Goal: Transaction & Acquisition: Subscribe to service/newsletter

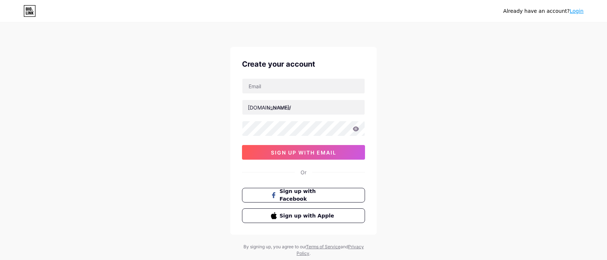
scroll to position [20, 0]
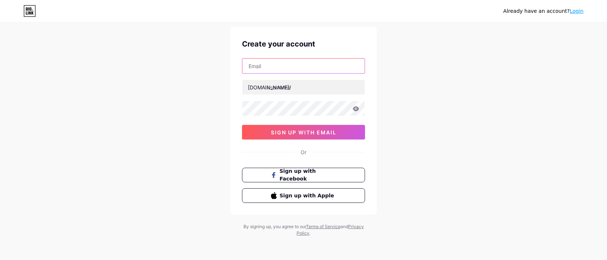
click at [288, 70] on input "text" at bounding box center [303, 66] width 122 height 15
type input "[EMAIL_ADDRESS][DOMAIN_NAME]"
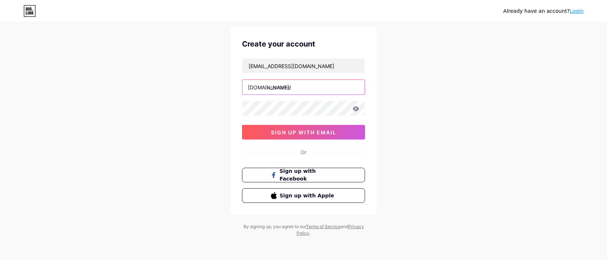
click at [302, 86] on input "text" at bounding box center [303, 87] width 122 height 15
type input "t338"
click at [534, 106] on div "Already have an account? Login Create your account [EMAIL_ADDRESS][DOMAIN_NAME]…" at bounding box center [303, 120] width 607 height 280
click at [355, 109] on icon at bounding box center [356, 108] width 7 height 5
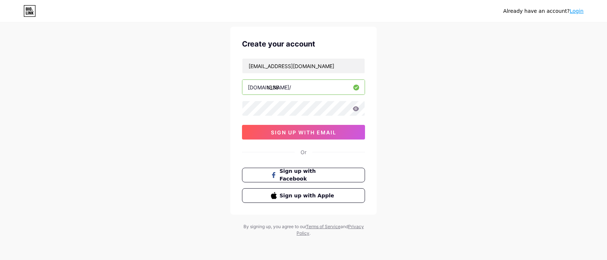
click at [355, 109] on icon at bounding box center [356, 108] width 6 height 5
click at [293, 133] on span "sign up with email" at bounding box center [304, 132] width 66 height 6
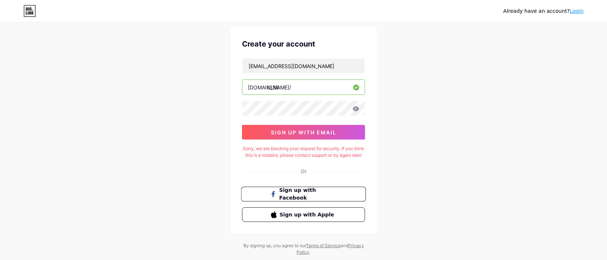
click at [302, 200] on span "Sign up with Facebook" at bounding box center [307, 194] width 57 height 16
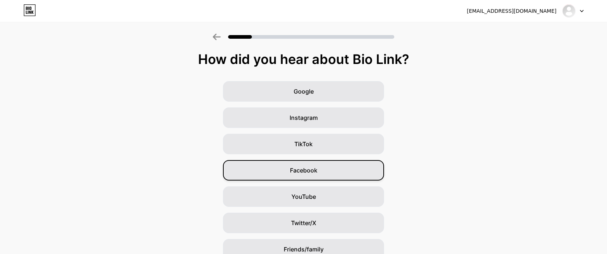
drag, startPoint x: 323, startPoint y: 173, endPoint x: 326, endPoint y: 171, distance: 4.0
click at [323, 173] on div "Facebook" at bounding box center [303, 170] width 161 height 20
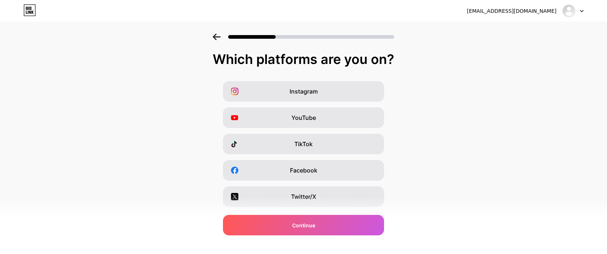
scroll to position [98, 0]
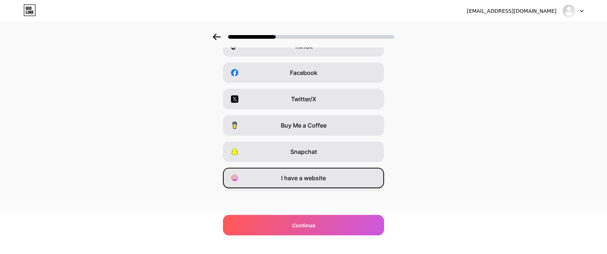
click at [312, 187] on div "I have a website" at bounding box center [303, 178] width 161 height 20
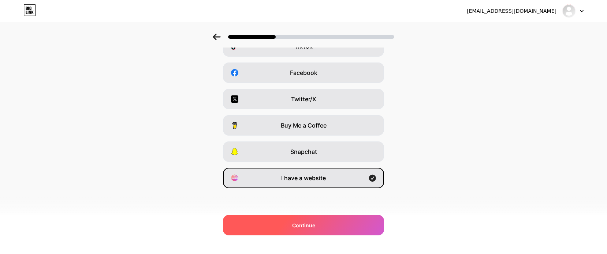
click at [347, 220] on div "Continue" at bounding box center [303, 225] width 161 height 20
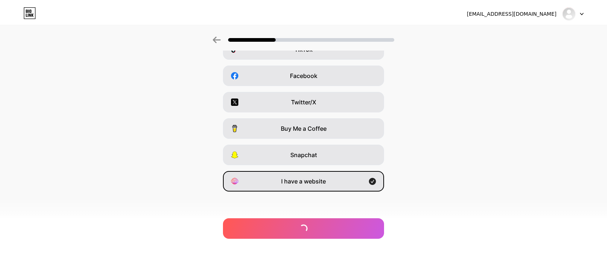
scroll to position [0, 0]
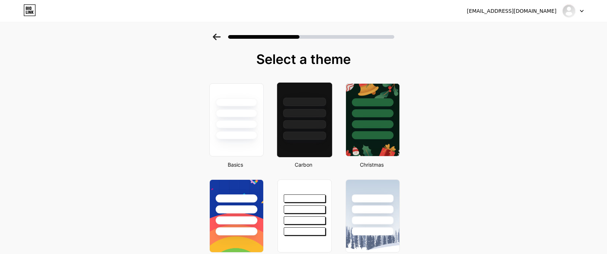
click at [314, 113] on div at bounding box center [304, 113] width 43 height 8
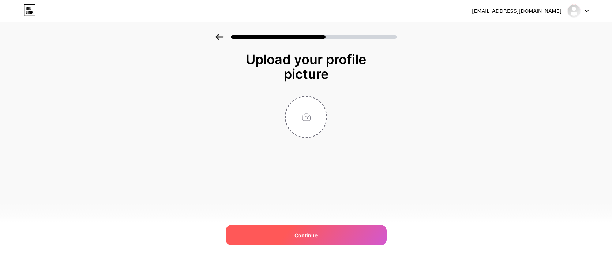
click at [333, 230] on div "Continue" at bounding box center [306, 235] width 161 height 20
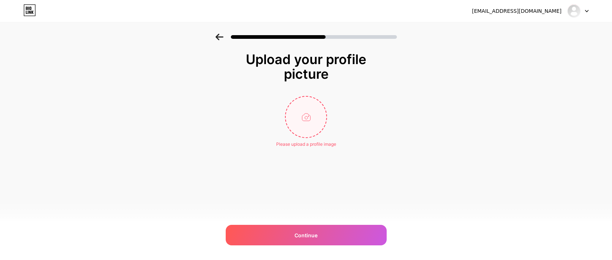
click at [304, 119] on input "file" at bounding box center [306, 117] width 41 height 41
type input "C:\fakepath\jisoo icons coret.jpg"
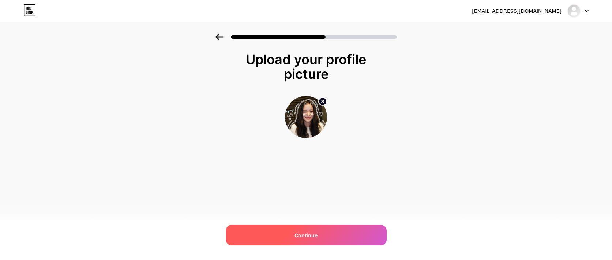
click at [309, 235] on span "Continue" at bounding box center [306, 235] width 23 height 8
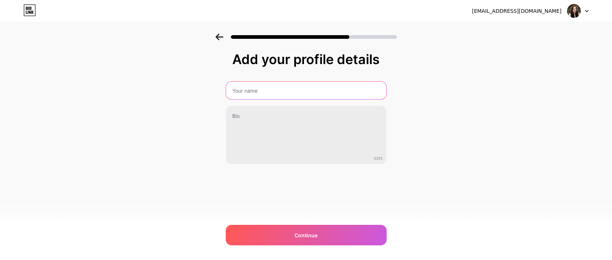
click at [272, 91] on input "text" at bounding box center [306, 91] width 160 height 18
type input "Tesla338 : Situs Slot Online Paling Gacor di [GEOGRAPHIC_DATA]"
click at [281, 95] on input "Tesla338 : Situs Slot Online Paling Gacor di [GEOGRAPHIC_DATA]" at bounding box center [306, 91] width 162 height 18
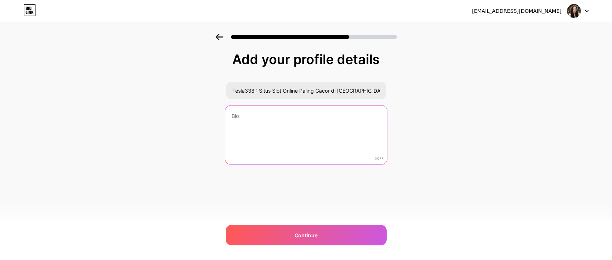
click at [277, 123] on textarea at bounding box center [306, 135] width 162 height 60
paste textarea "Tesla338 : Situs Slot Online Paling Gacor di [GEOGRAPHIC_DATA]"
type textarea "Tesla338 : Situs Slot Online Paling Gacor di [GEOGRAPHIC_DATA]"
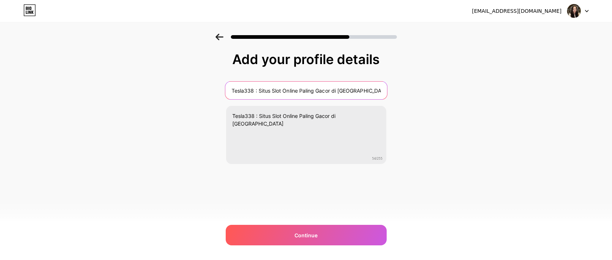
click at [266, 98] on input "Tesla338 : Situs Slot Online Paling Gacor di [GEOGRAPHIC_DATA]" at bounding box center [306, 91] width 162 height 18
drag, startPoint x: 233, startPoint y: 93, endPoint x: 246, endPoint y: 90, distance: 13.7
click at [233, 93] on input "tesla338" at bounding box center [306, 91] width 162 height 18
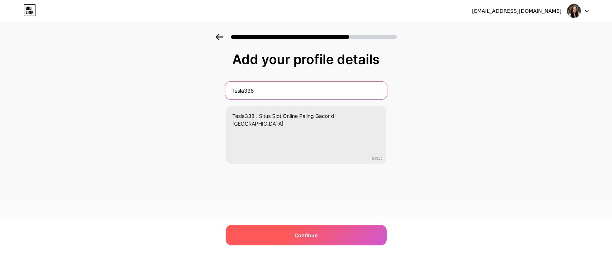
type input "Tesla338"
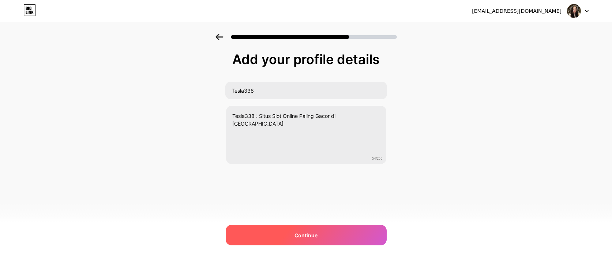
click at [303, 231] on div "Continue" at bounding box center [306, 235] width 161 height 20
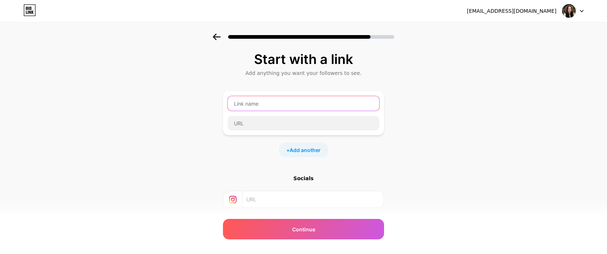
click at [283, 107] on input "text" at bounding box center [304, 103] width 152 height 15
type input "t338"
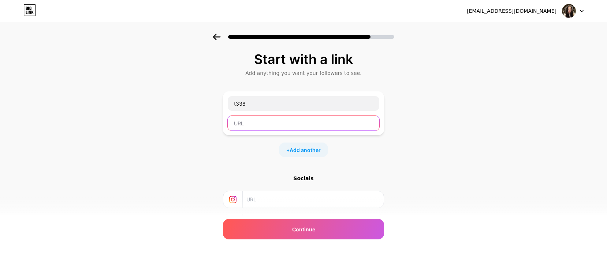
click at [283, 119] on input "text" at bounding box center [304, 123] width 152 height 15
paste input "[DOMAIN_NAME][URL]"
type input "[DOMAIN_NAME][URL]"
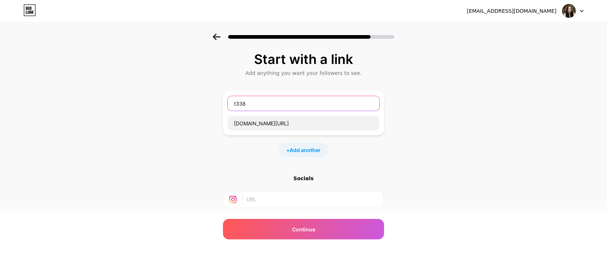
click at [269, 105] on input "t338" at bounding box center [304, 103] width 152 height 15
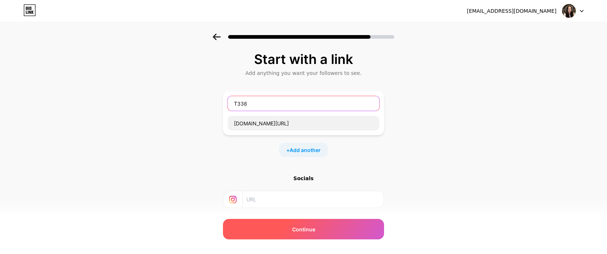
type input "T338"
click at [310, 232] on span "Continue" at bounding box center [303, 230] width 23 height 8
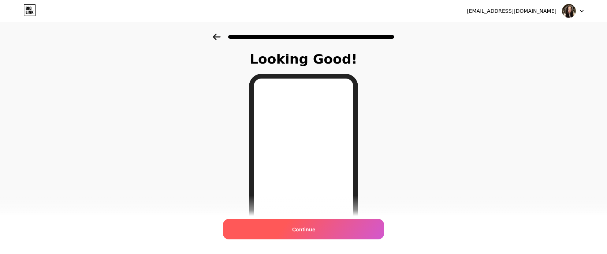
click at [305, 233] on span "Continue" at bounding box center [303, 230] width 23 height 8
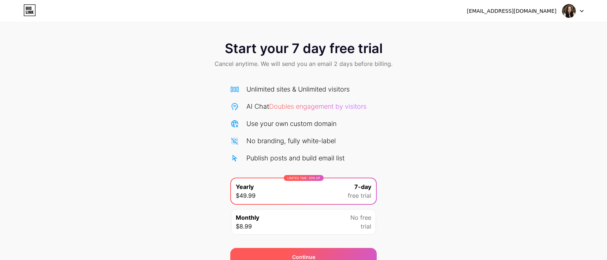
scroll to position [35, 0]
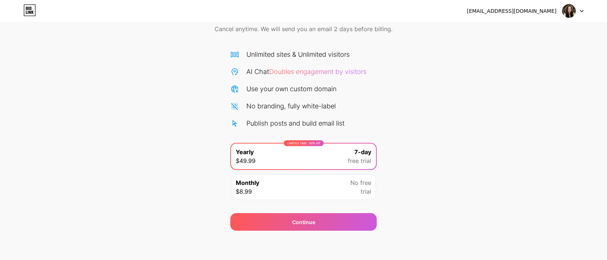
click at [351, 175] on div "Monthly $8.99 No free trial" at bounding box center [303, 187] width 145 height 26
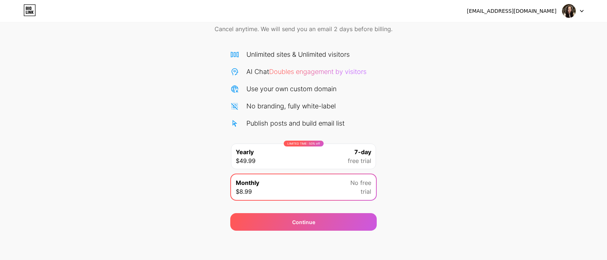
click at [340, 159] on div "LIMITED TIME : 50% off Yearly $49.99 7-day free trial" at bounding box center [303, 156] width 145 height 26
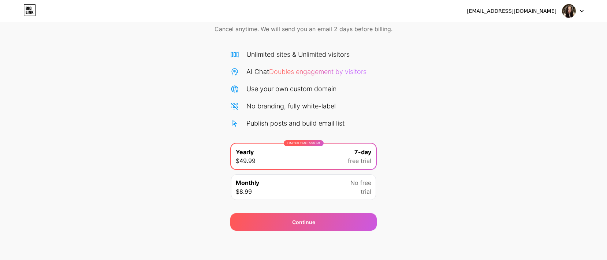
click at [373, 101] on div "Unlimited sites & Unlimited visitors AI Chat Doubles engagement by visitors Use…" at bounding box center [303, 88] width 146 height 79
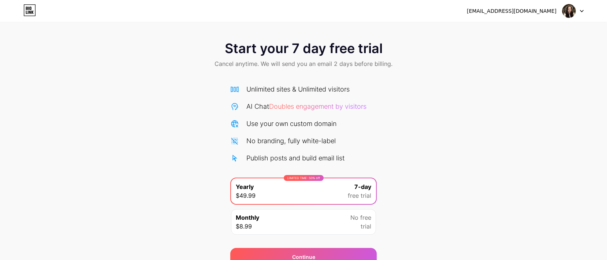
click at [579, 9] on div at bounding box center [572, 10] width 21 height 13
click at [30, 12] on icon at bounding box center [30, 12] width 2 height 3
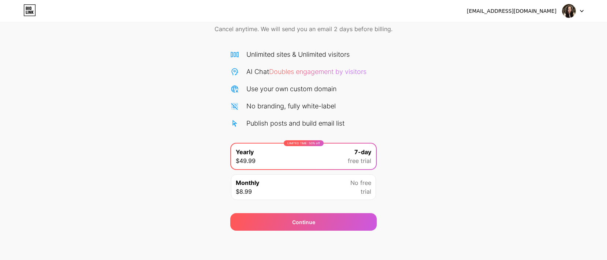
click at [340, 183] on div "Monthly $8.99 No free trial" at bounding box center [303, 187] width 145 height 26
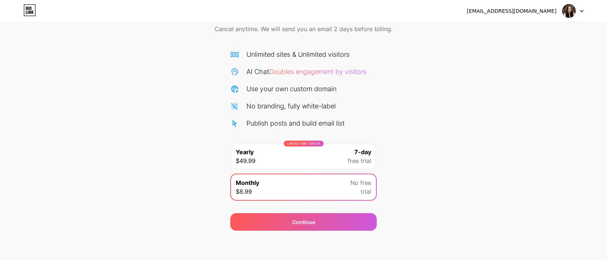
click at [329, 158] on div "LIMITED TIME : 50% off Yearly $49.99 7-day free trial" at bounding box center [303, 156] width 145 height 26
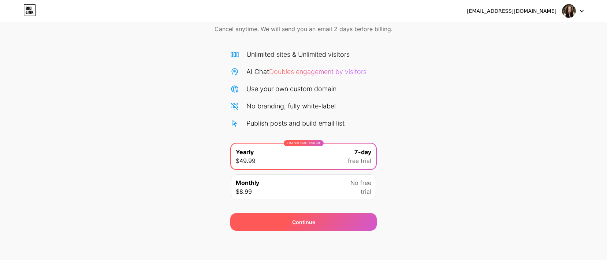
click at [335, 217] on div "Continue" at bounding box center [303, 222] width 146 height 18
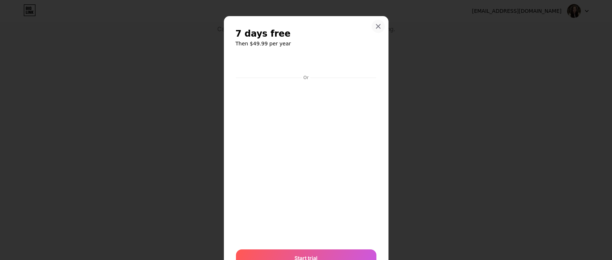
click at [379, 27] on div at bounding box center [378, 26] width 13 height 13
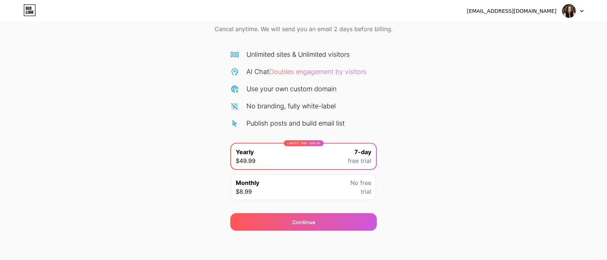
click at [324, 187] on div "Monthly $8.99 No free trial" at bounding box center [303, 187] width 145 height 26
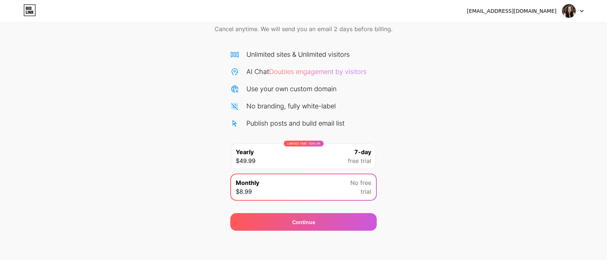
click at [343, 148] on div "LIMITED TIME : 50% off Yearly $49.99 7-day free trial" at bounding box center [303, 156] width 145 height 26
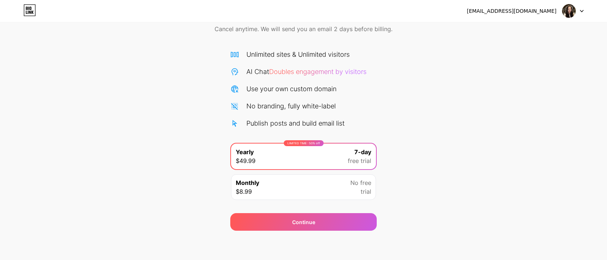
scroll to position [0, 0]
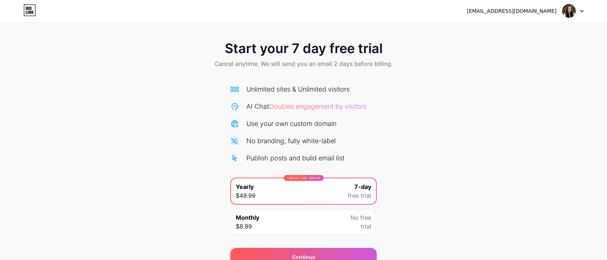
click at [30, 12] on icon at bounding box center [30, 12] width 2 height 3
drag, startPoint x: 357, startPoint y: 117, endPoint x: 362, endPoint y: 118, distance: 5.0
